Goal: Information Seeking & Learning: Learn about a topic

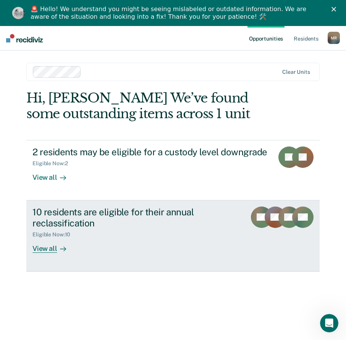
click at [39, 247] on div "View all" at bounding box center [53, 245] width 43 height 15
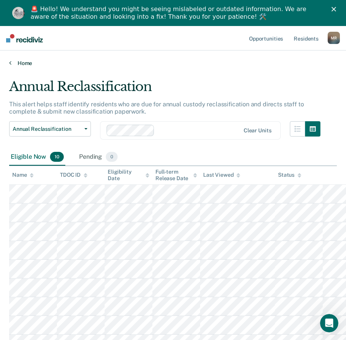
click at [26, 64] on link "Home" at bounding box center [173, 63] width 328 height 7
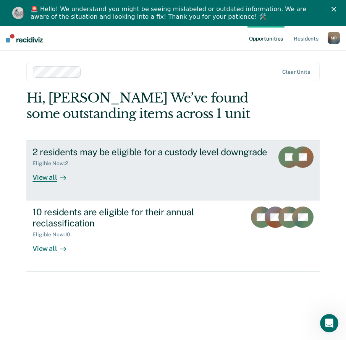
click at [60, 180] on icon at bounding box center [63, 178] width 6 height 6
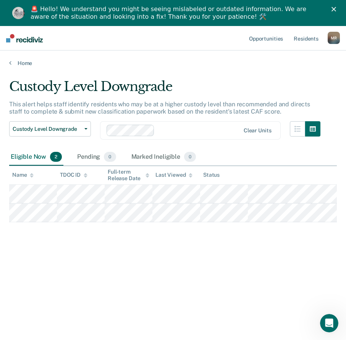
click at [280, 70] on main "Custody Level Downgrade This alert helps staff identify residents who may be at…" at bounding box center [173, 214] width 346 height 297
click at [135, 266] on div "Custody Level Downgrade This alert helps staff identify residents who may be at…" at bounding box center [173, 194] width 328 height 230
click at [209, 96] on div "Custody Level Downgrade" at bounding box center [164, 90] width 311 height 22
